Goal: Use online tool/utility: Utilize a website feature to perform a specific function

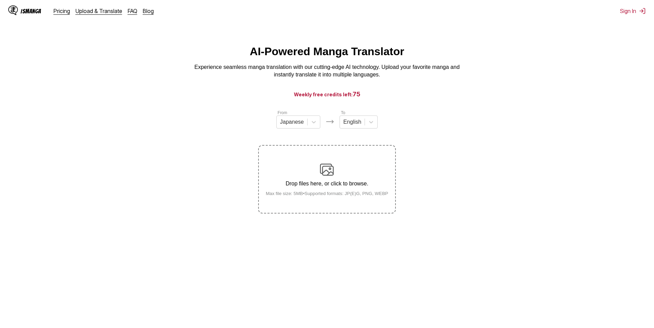
click at [334, 196] on small "Max file size: 5MB • Supported formats: JP(E)G, PNG, WEBP" at bounding box center [326, 193] width 133 height 5
click at [0, 0] on input "Drop files here, or click to browse. Max file size: 5MB • Supported formats: JP…" at bounding box center [0, 0] width 0 height 0
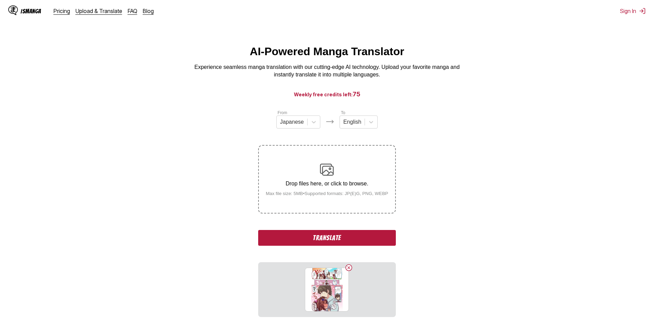
scroll to position [76, 0]
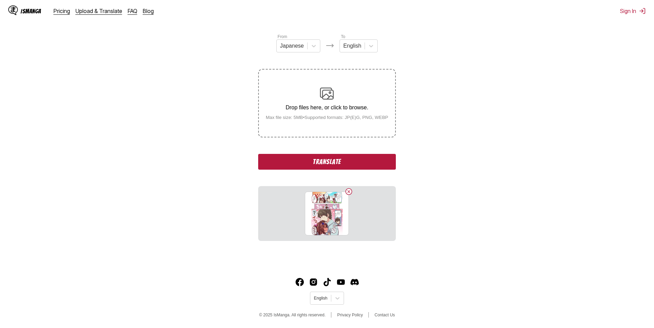
click at [358, 163] on button "Translate" at bounding box center [326, 162] width 137 height 16
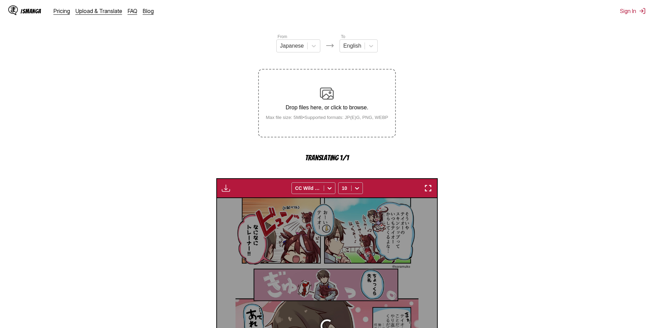
scroll to position [203, 0]
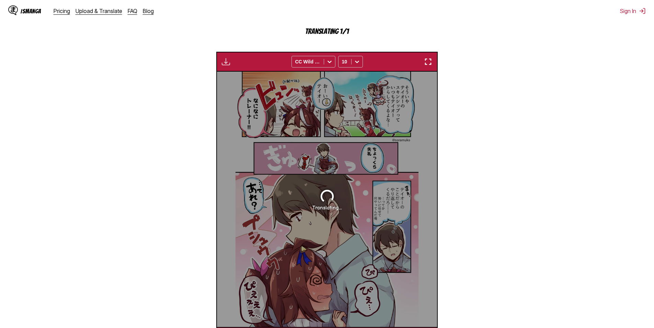
click at [628, 218] on section "From Japanese To English Drop files here, or click to browse. Max file size: 5M…" at bounding box center [326, 127] width 643 height 440
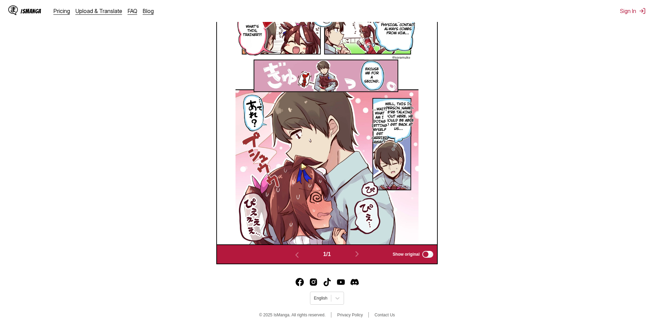
scroll to position [193, 0]
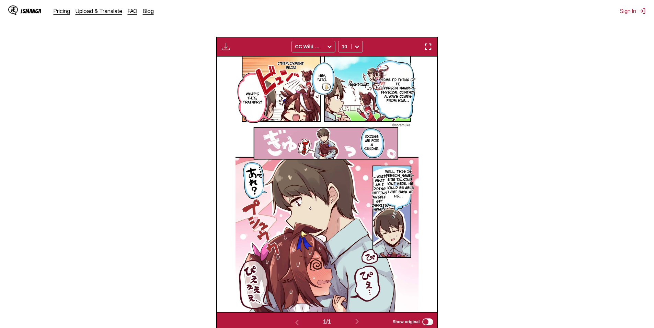
click at [403, 187] on p "Well, this is [PERSON_NAME] we're talking about here. He should be able to get …" at bounding box center [398, 184] width 35 height 32
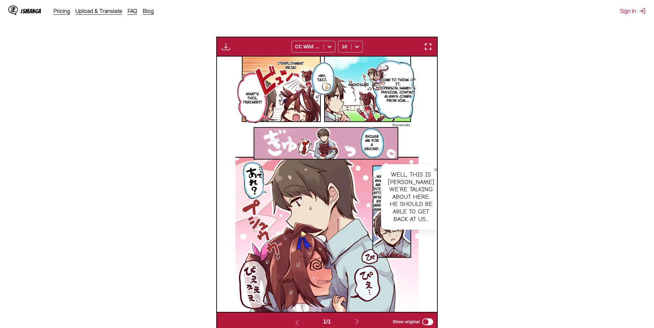
click at [447, 190] on section "From Japanese To English Drop files here, or click to browse. Max file size: 5M…" at bounding box center [326, 124] width 643 height 416
click at [433, 171] on icon "close-tooltip" at bounding box center [435, 169] width 5 height 5
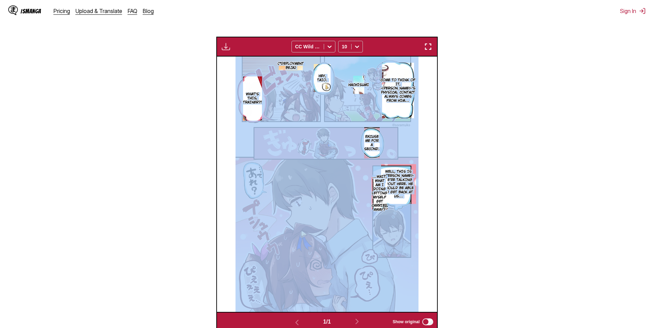
drag, startPoint x: 374, startPoint y: 195, endPoint x: 346, endPoint y: 198, distance: 28.0
click at [346, 198] on div "(*Deployment beja) Come to think of it, [PERSON_NAME]'s physical contact always…" at bounding box center [327, 185] width 220 height 256
click at [414, 194] on p "Well, this is [PERSON_NAME] we're talking about here. He should be able to get …" at bounding box center [398, 184] width 35 height 32
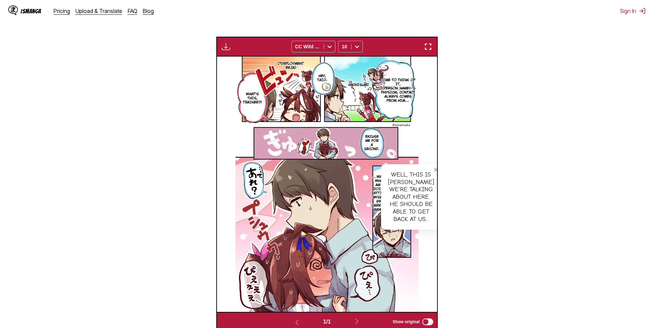
click at [401, 187] on div "Well, this is [PERSON_NAME] we're talking about here. He should be able to get …" at bounding box center [411, 197] width 60 height 66
click at [373, 186] on p "...Wait, what am I doing letting myself get carried away?" at bounding box center [379, 194] width 18 height 40
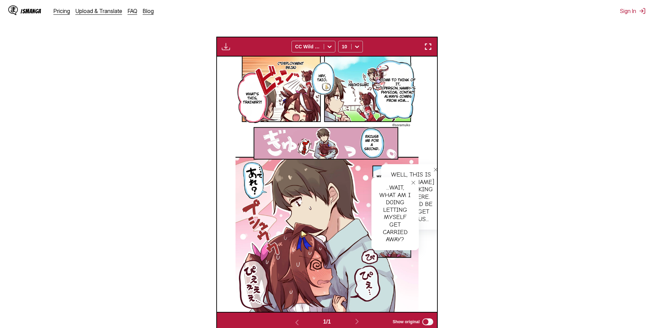
click at [393, 176] on div "Well, this is [PERSON_NAME] we're talking about here. He should be able to get …" at bounding box center [411, 197] width 60 height 66
click at [402, 171] on div "Well, this is [PERSON_NAME] we're talking about here. He should be able to get …" at bounding box center [411, 197] width 60 height 66
click at [400, 174] on div "Well, this is [PERSON_NAME] we're talking about here. He should be able to get …" at bounding box center [411, 197] width 60 height 66
click at [412, 183] on icon "close-tooltip" at bounding box center [413, 182] width 5 height 5
